Goal: Find specific page/section: Find specific page/section

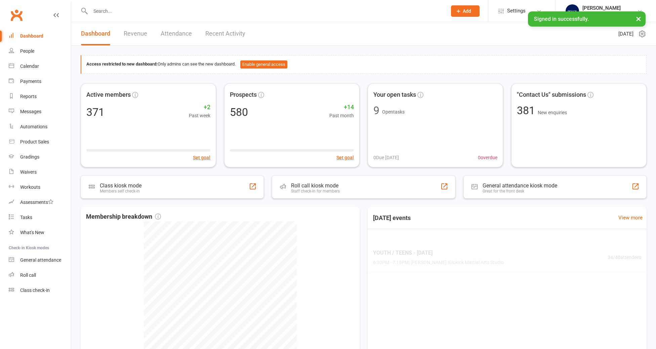
click at [102, 11] on input "text" at bounding box center [265, 10] width 354 height 9
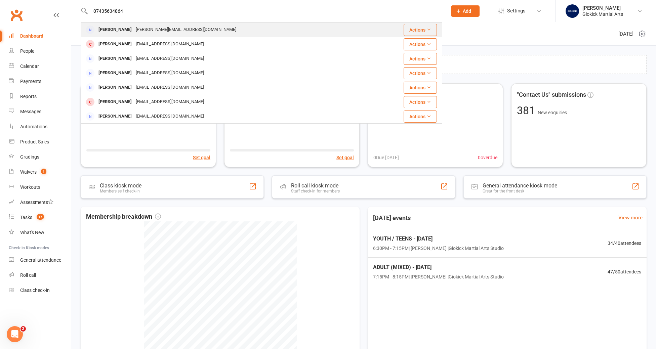
type input "07435634864"
click at [101, 29] on div "[PERSON_NAME]" at bounding box center [115, 30] width 37 height 10
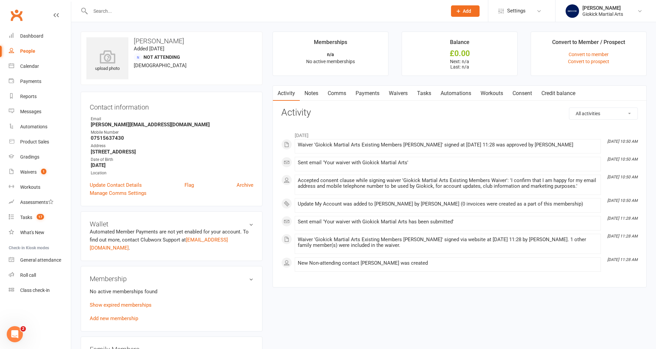
click at [99, 11] on input "text" at bounding box center [265, 10] width 354 height 9
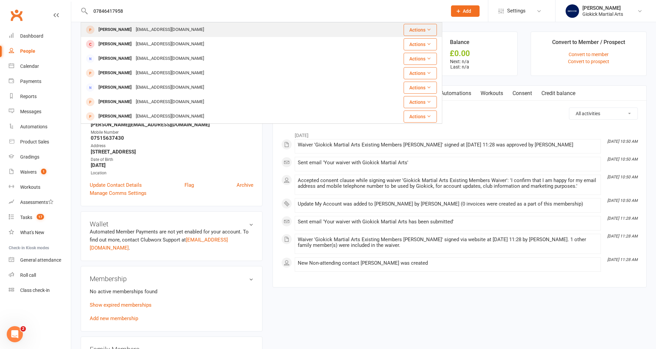
type input "07846417958"
click at [106, 31] on div "[PERSON_NAME]" at bounding box center [115, 30] width 37 height 10
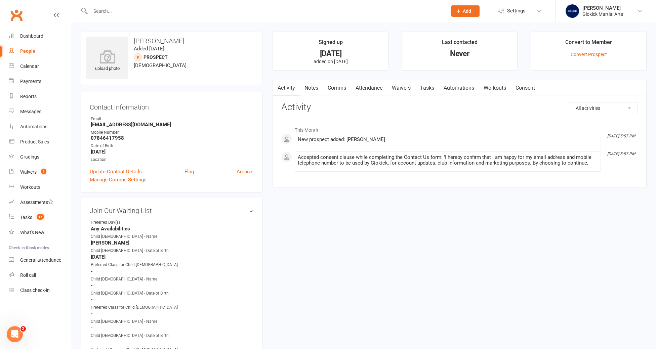
click at [105, 10] on input "text" at bounding box center [265, 10] width 354 height 9
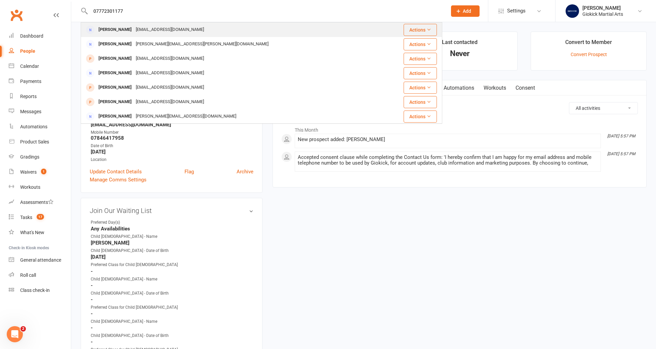
type input "07772301177"
click at [110, 29] on div "[PERSON_NAME]" at bounding box center [115, 30] width 37 height 10
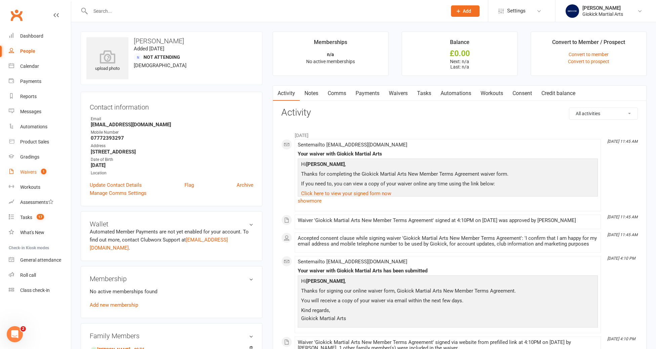
click at [27, 176] on link "Waivers 1" at bounding box center [40, 172] width 62 height 15
